Goal: Information Seeking & Learning: Learn about a topic

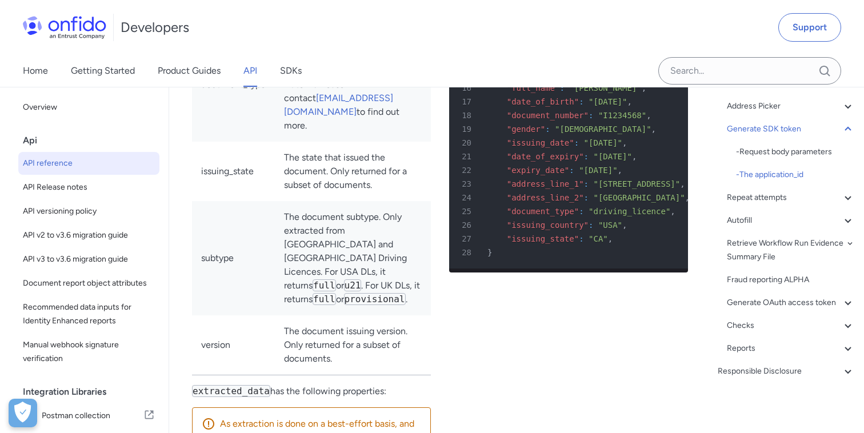
scroll to position [114607, 0]
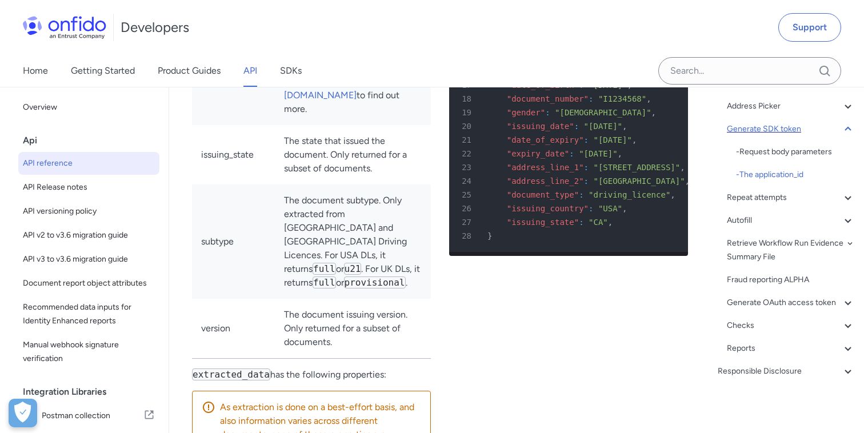
click at [775, 131] on div "Generate SDK token" at bounding box center [791, 129] width 128 height 14
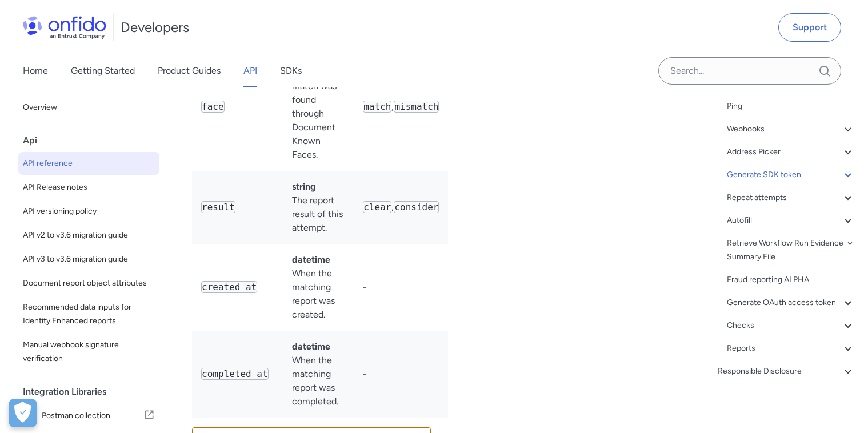
scroll to position [113454, 0]
click at [753, 180] on div "Generate SDK token" at bounding box center [791, 175] width 128 height 14
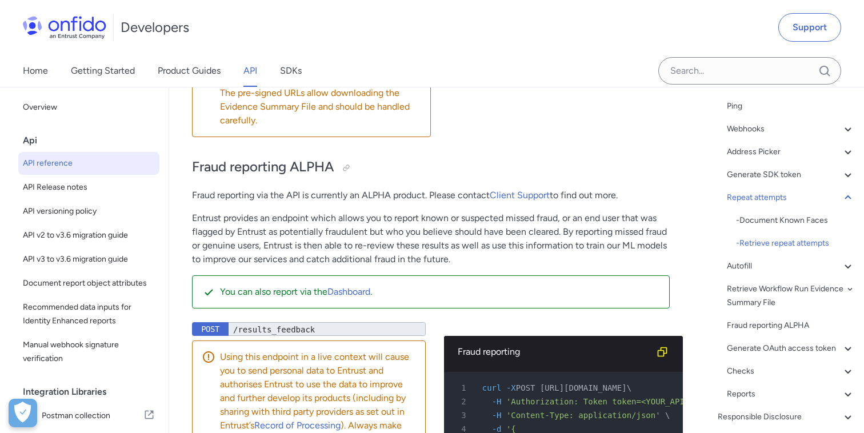
scroll to position [117097, 0]
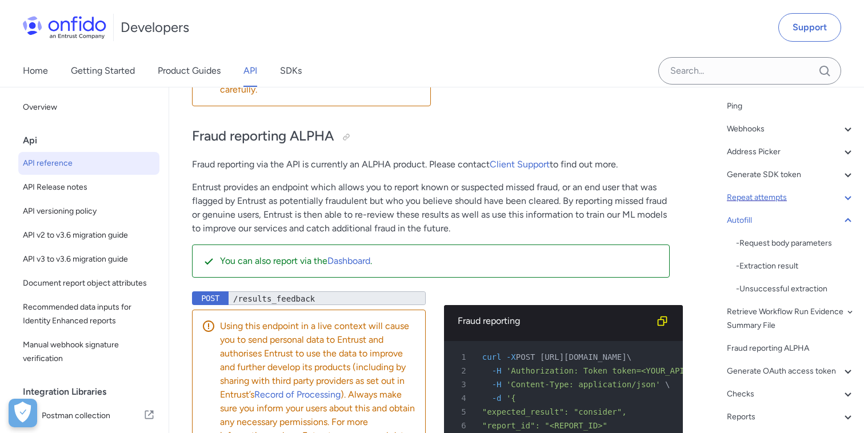
click at [777, 200] on div "Repeat attempts" at bounding box center [791, 198] width 128 height 14
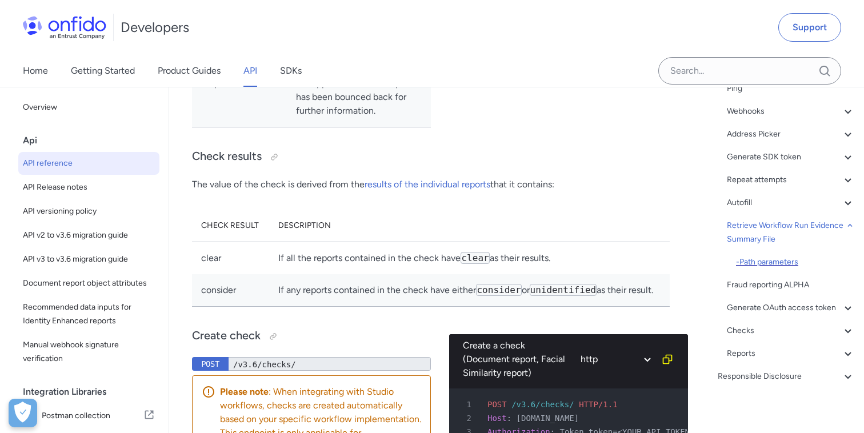
scroll to position [181, 0]
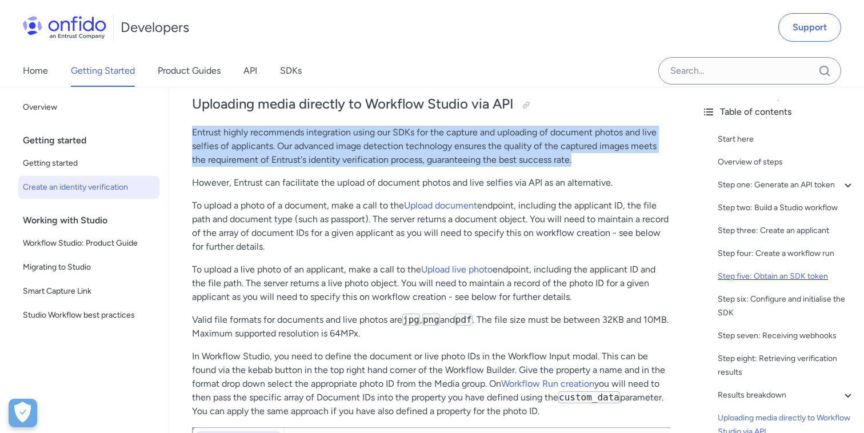
click at [746, 274] on div "Step five: Obtain an SDK token" at bounding box center [785, 277] width 137 height 14
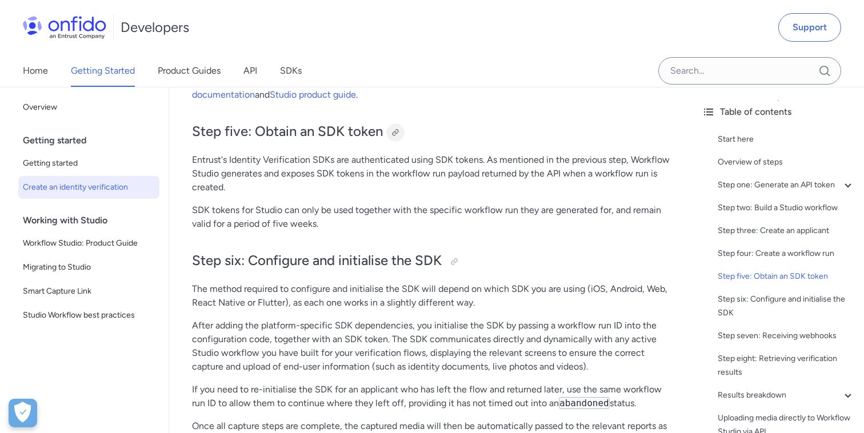
click at [396, 134] on div at bounding box center [395, 132] width 9 height 9
click at [223, 162] on p "Entrust's Identity Verification SDKs are authenticated using SDK tokens. As men…" at bounding box center [431, 173] width 478 height 41
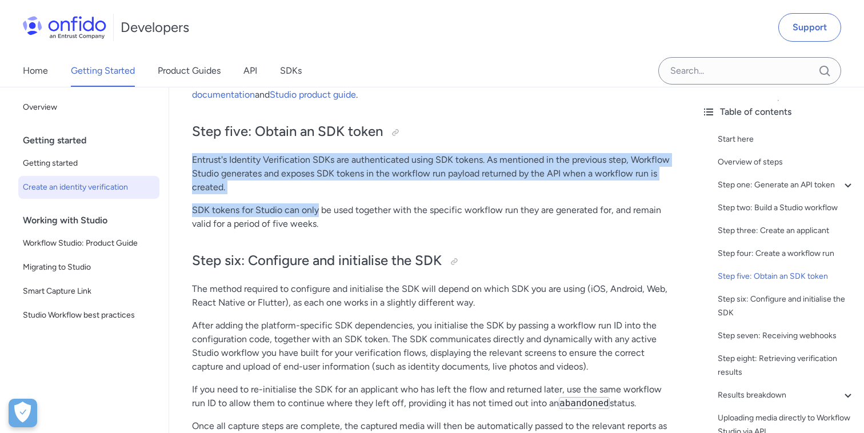
click at [316, 212] on p "SDK tokens for Studio can only be used together with the specific workflow run …" at bounding box center [431, 216] width 478 height 27
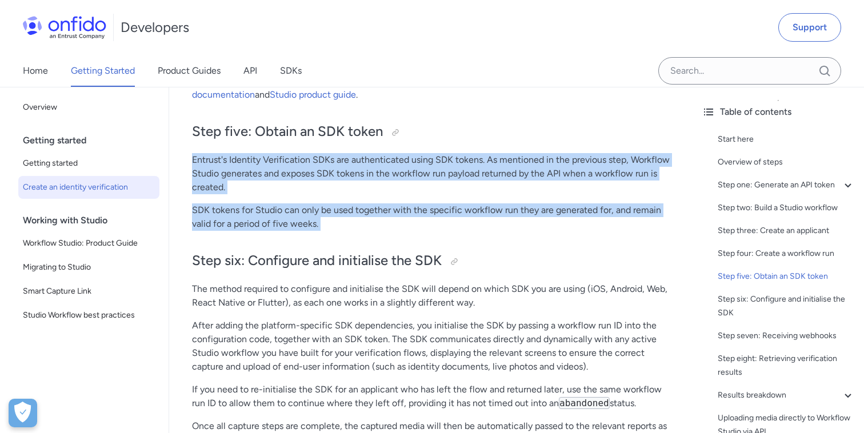
click at [323, 227] on p "SDK tokens for Studio can only be used together with the specific workflow run …" at bounding box center [431, 216] width 478 height 27
copy div "Entrust's Identity Verification SDKs are authenticated using SDK tokens. As men…"
click at [450, 175] on p "Entrust's Identity Verification SDKs are authenticated using SDK tokens. As men…" at bounding box center [431, 173] width 478 height 41
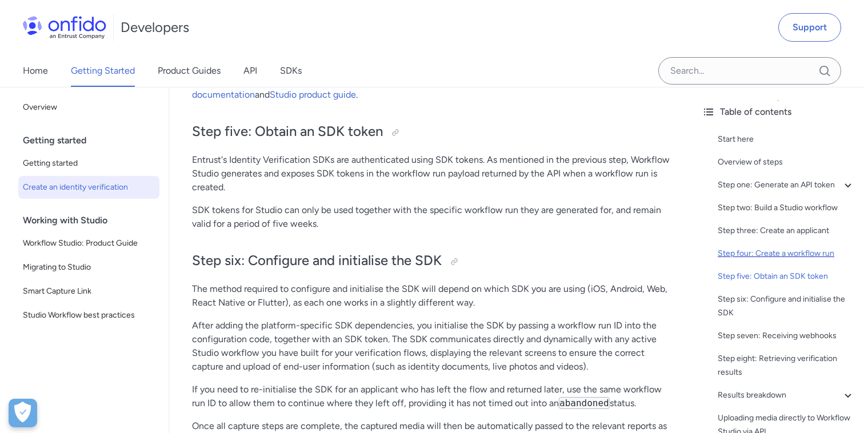
click at [770, 256] on div "Step four: Create a workflow run" at bounding box center [785, 254] width 137 height 14
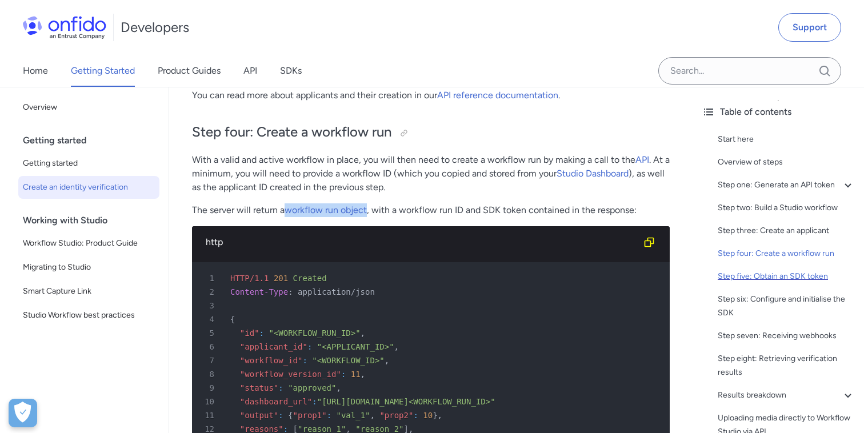
click at [804, 270] on div "Step five: Obtain an SDK token" at bounding box center [785, 277] width 137 height 14
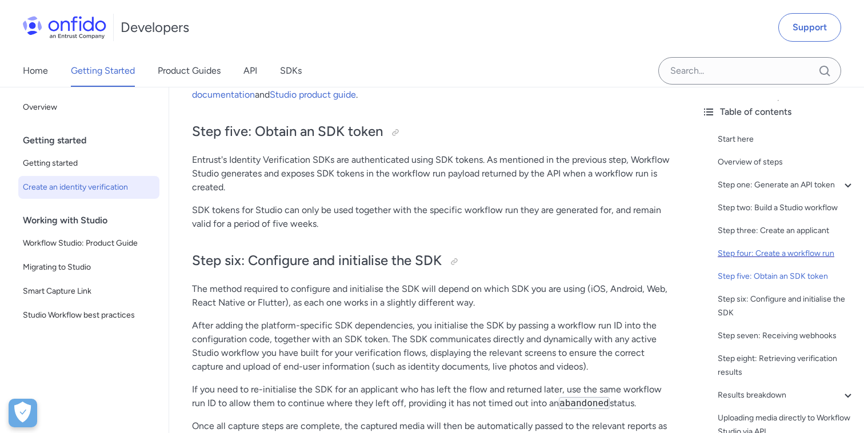
click at [802, 253] on div "Step four: Create a workflow run" at bounding box center [785, 254] width 137 height 14
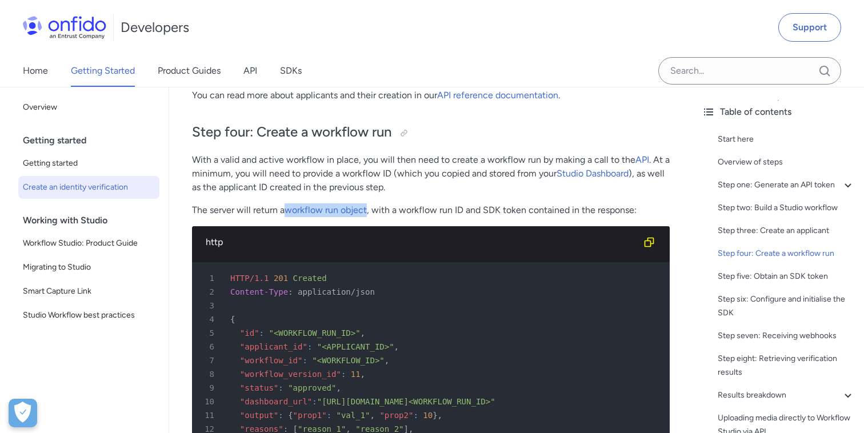
click at [512, 208] on p "The server will return a workflow run object , with a workflow run ID and SDK t…" at bounding box center [431, 210] width 478 height 14
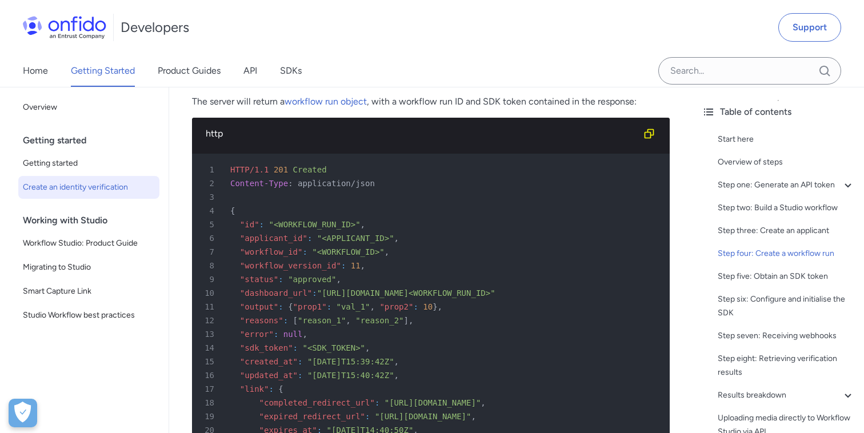
scroll to position [3022, 0]
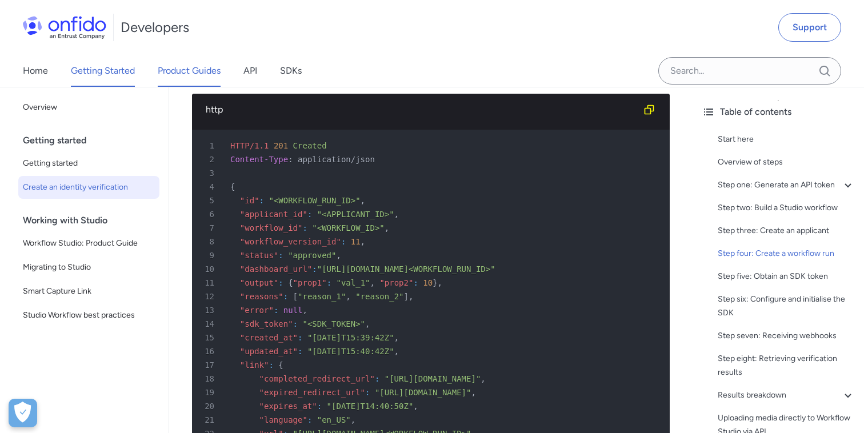
click at [183, 79] on link "Product Guides" at bounding box center [189, 71] width 63 height 32
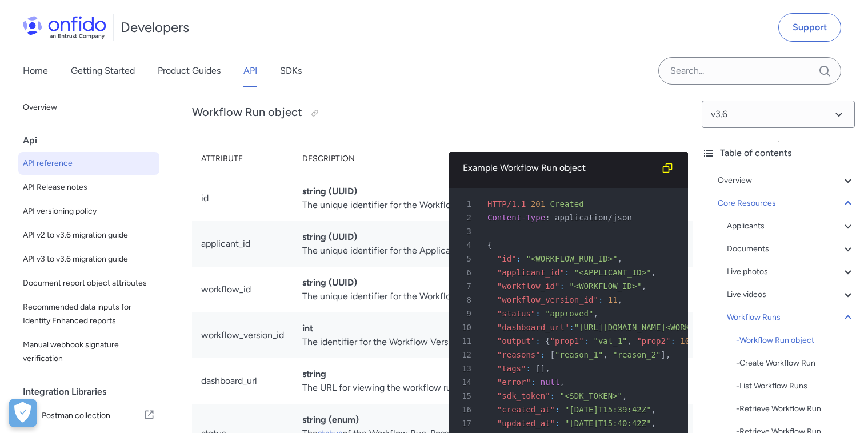
scroll to position [28274, 0]
click at [761, 361] on div "- Create Workflow Run" at bounding box center [795, 363] width 119 height 14
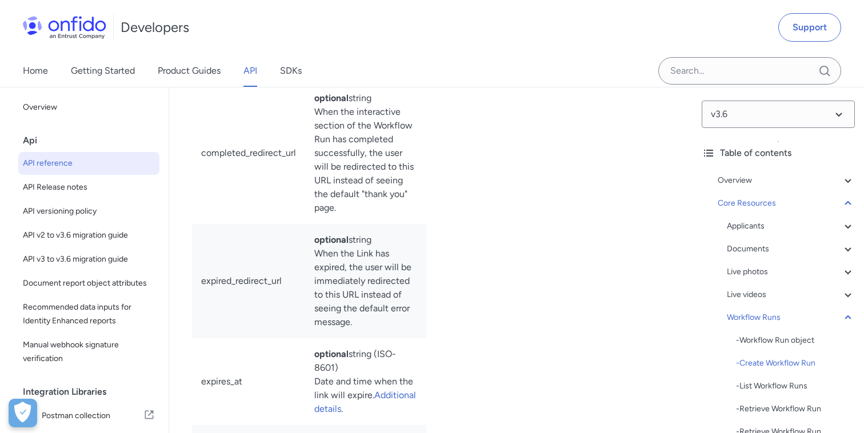
scroll to position [31439, 0]
click at [768, 344] on div "- Workflow Run object" at bounding box center [795, 341] width 119 height 14
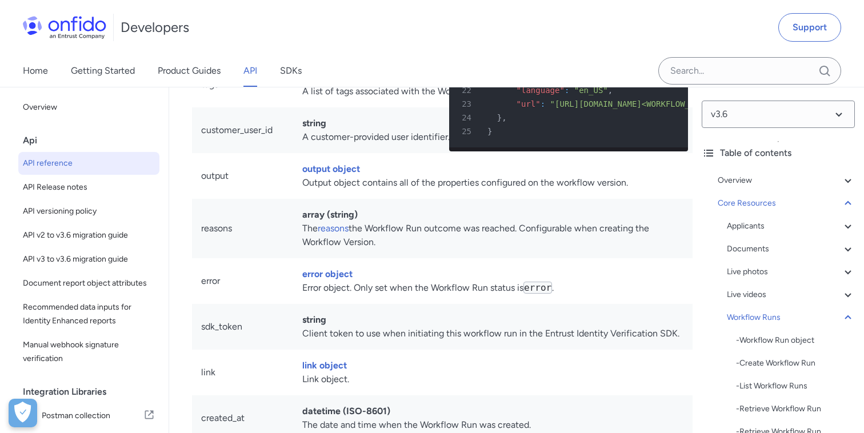
scroll to position [28676, 0]
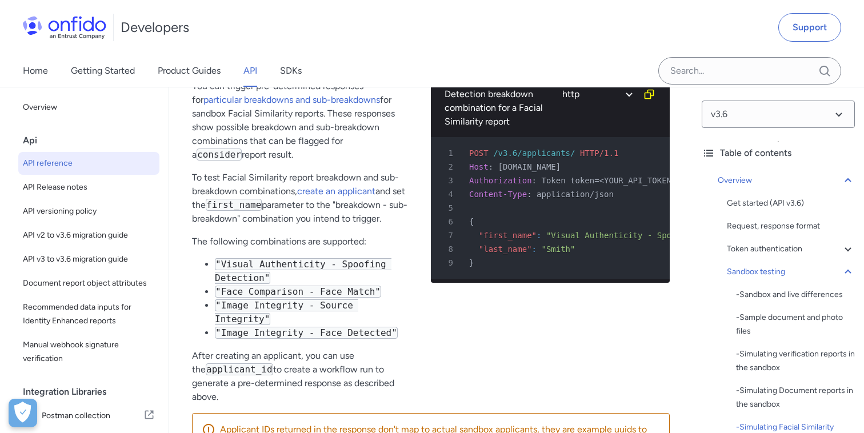
scroll to position [173, 0]
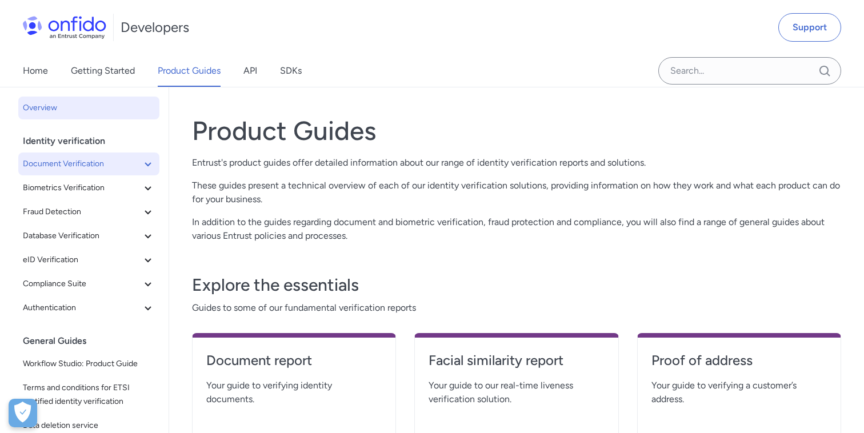
click at [142, 166] on icon at bounding box center [148, 164] width 14 height 14
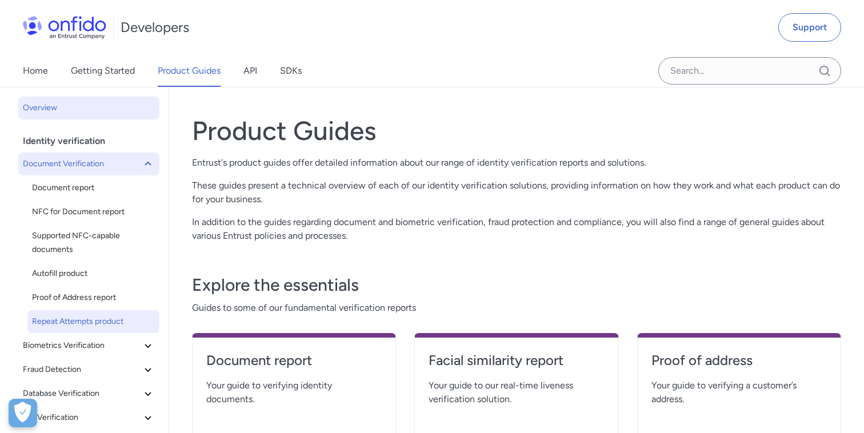
click at [98, 311] on link "Repeat Attempts product" at bounding box center [93, 321] width 132 height 23
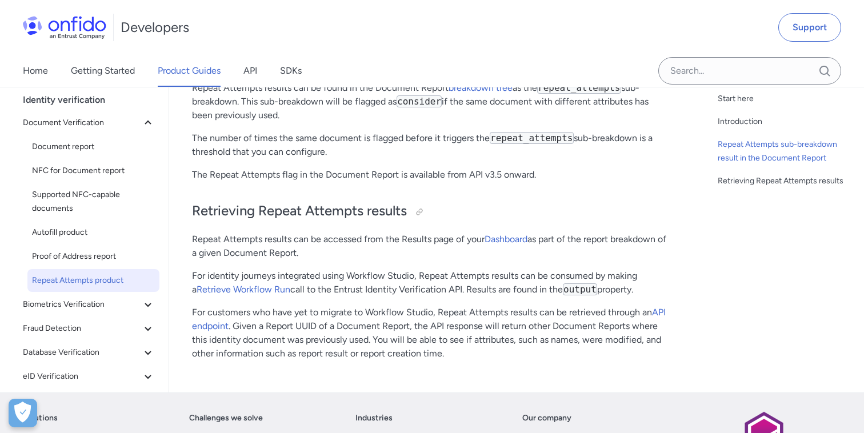
scroll to position [342, 0]
click at [207, 282] on p "For identity journeys integrated using Workflow Studio, Repeat Attempts results…" at bounding box center [431, 281] width 478 height 27
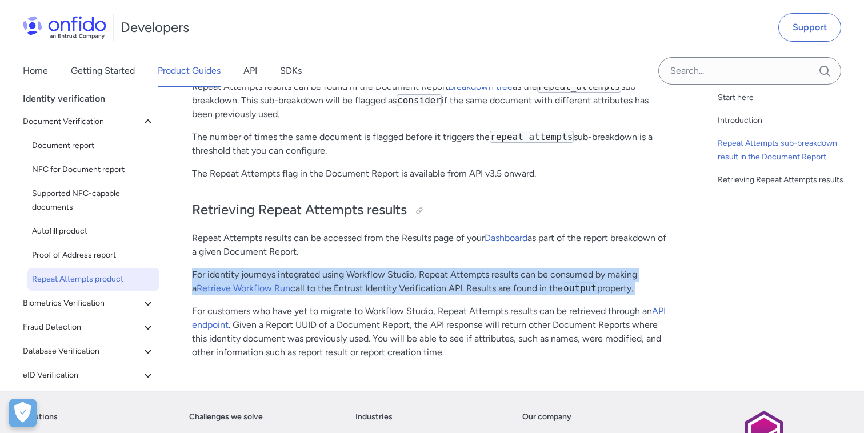
click at [207, 282] on p "For identity journeys integrated using Workflow Studio, Repeat Attempts results…" at bounding box center [431, 281] width 478 height 27
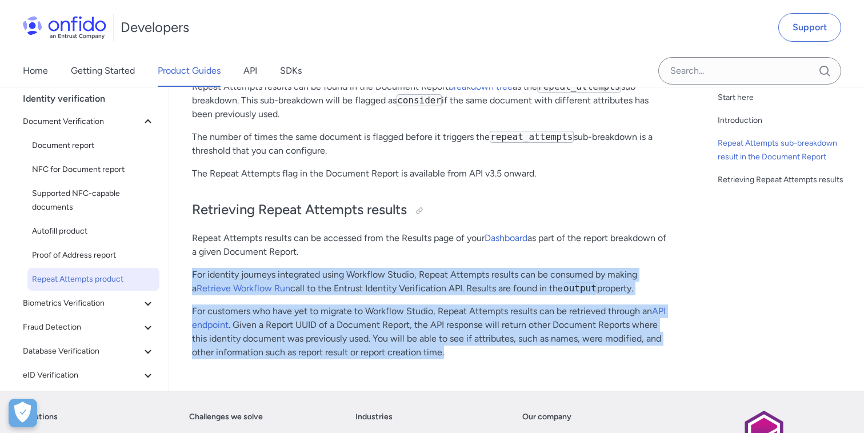
click at [410, 349] on p "For customers who have yet to migrate to Workflow Studio, Repeat Attempts resul…" at bounding box center [431, 331] width 478 height 55
copy div "For identity journeys integrated using Workflow Studio, Repeat Attempts results…"
click at [337, 319] on p "For customers who have yet to migrate to Workflow Studio, Repeat Attempts resul…" at bounding box center [431, 331] width 478 height 55
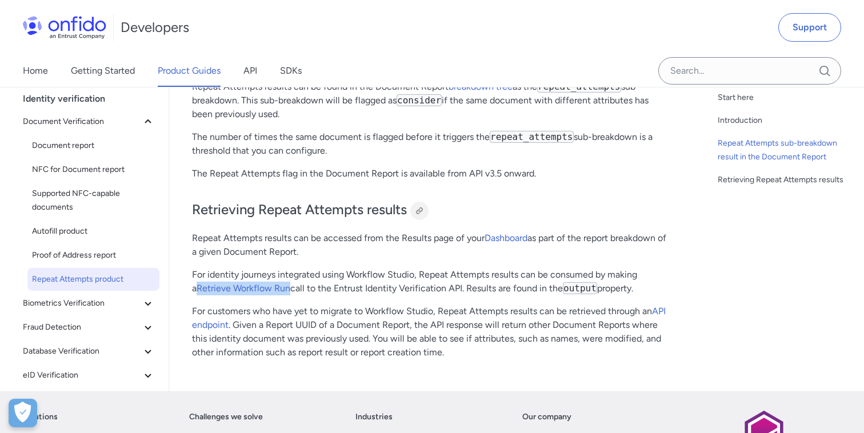
click at [423, 211] on div at bounding box center [419, 210] width 9 height 9
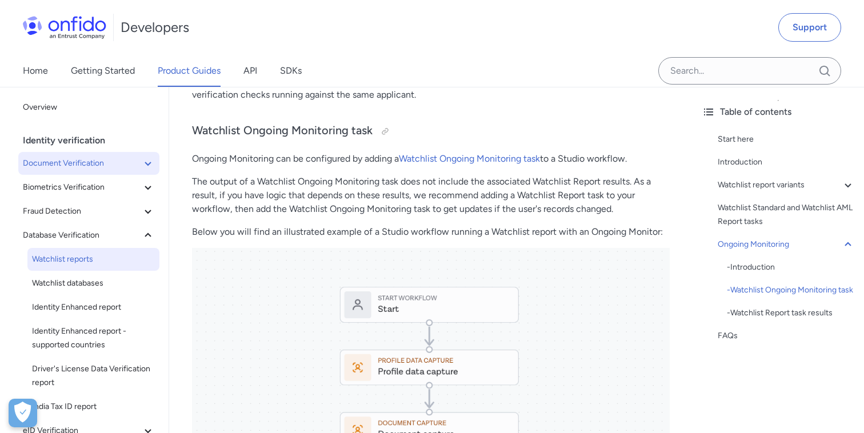
click at [146, 161] on icon at bounding box center [148, 164] width 14 height 14
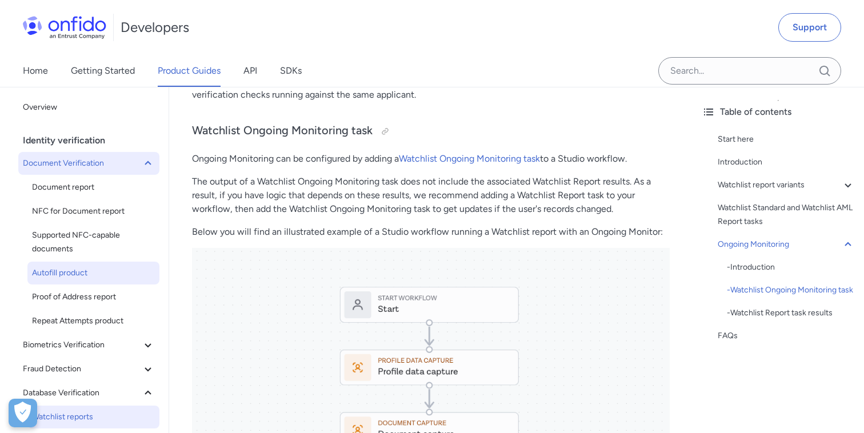
click at [67, 278] on span "Autofill product" at bounding box center [93, 273] width 123 height 14
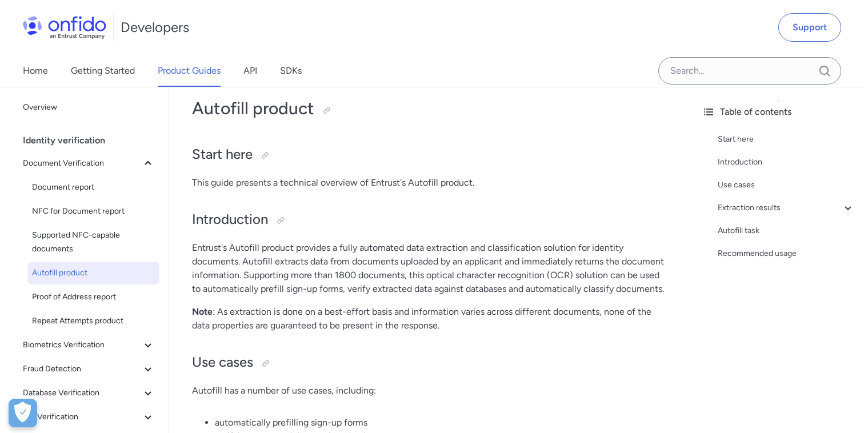
scroll to position [19, 0]
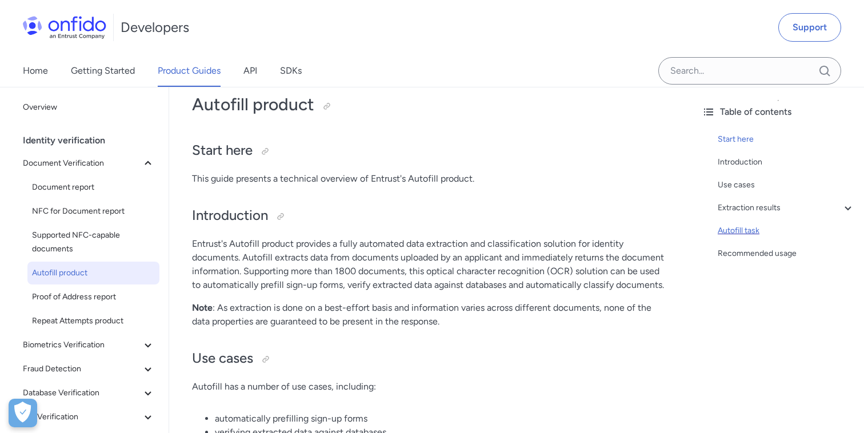
click at [757, 229] on div "Autofill task" at bounding box center [785, 231] width 137 height 14
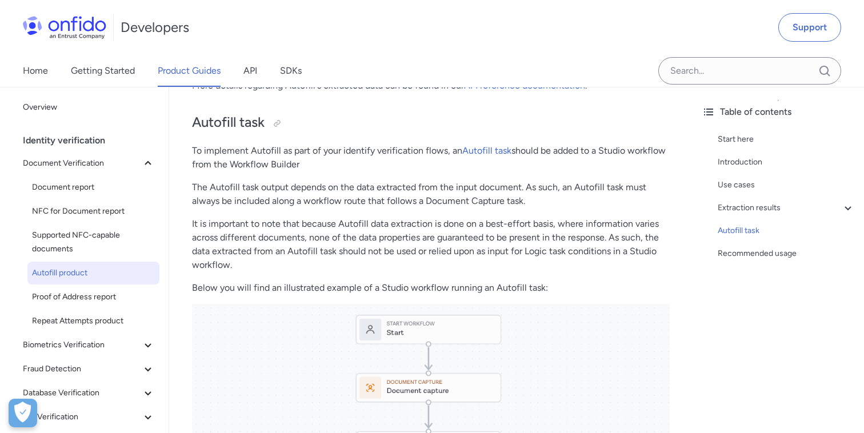
scroll to position [1207, 0]
